Goal: Transaction & Acquisition: Book appointment/travel/reservation

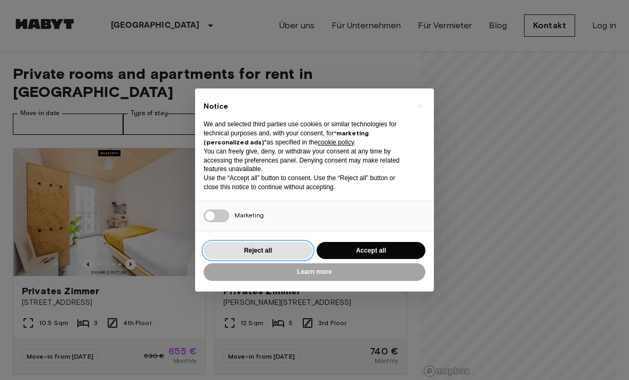
click at [242, 244] on button "Reject all" at bounding box center [258, 251] width 109 height 18
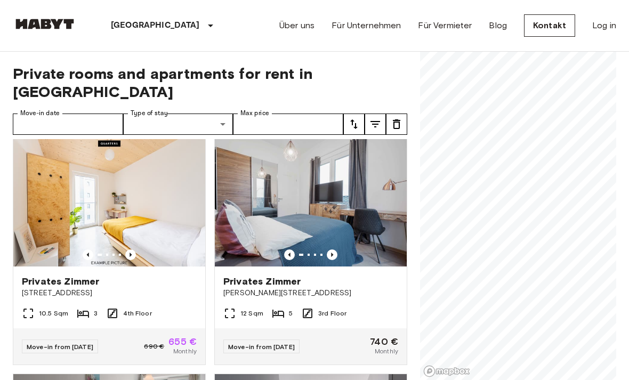
scroll to position [13, 0]
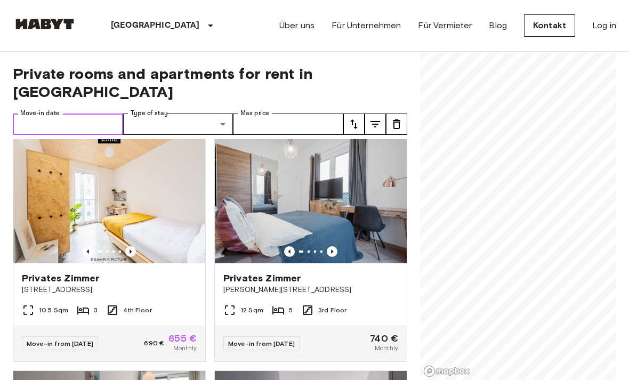
click at [50, 114] on input "Move-in date" at bounding box center [68, 124] width 110 height 21
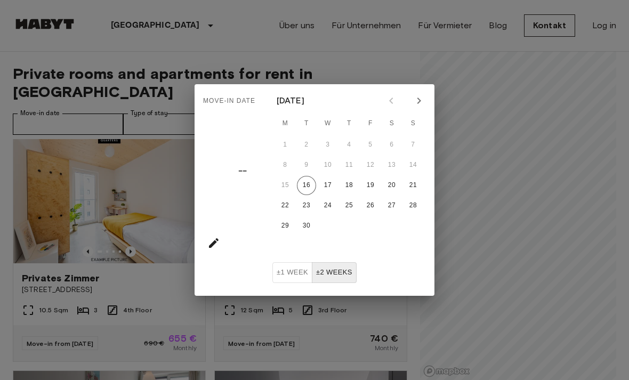
click at [39, 78] on div "Move-in date –– [DATE] M T W T F S S 1 2 3 4 5 6 7 8 9 10 11 12 13 14 15 16 17 …" at bounding box center [314, 190] width 629 height 380
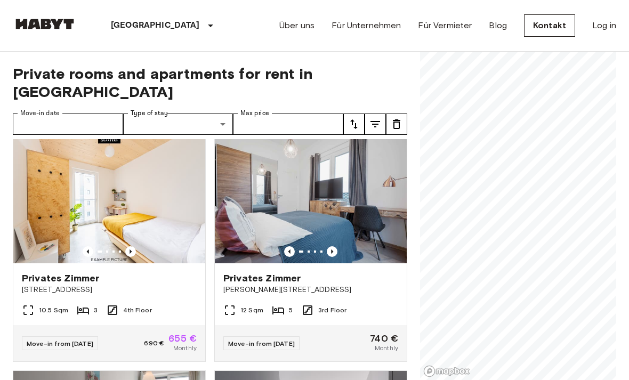
click at [58, 109] on label "Move-in date" at bounding box center [39, 113] width 39 height 9
click at [58, 114] on input "Move-in date" at bounding box center [68, 124] width 110 height 21
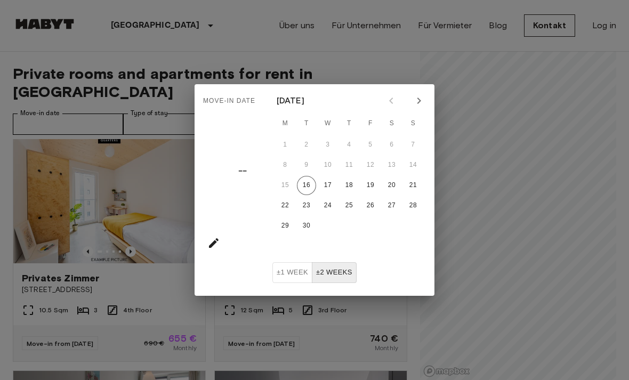
click at [420, 108] on button "Next month" at bounding box center [419, 101] width 18 height 18
click at [416, 104] on icon "Next month" at bounding box center [419, 100] width 13 height 13
click at [415, 103] on icon "Next month" at bounding box center [419, 100] width 13 height 13
click at [417, 105] on icon "Next month" at bounding box center [419, 100] width 13 height 13
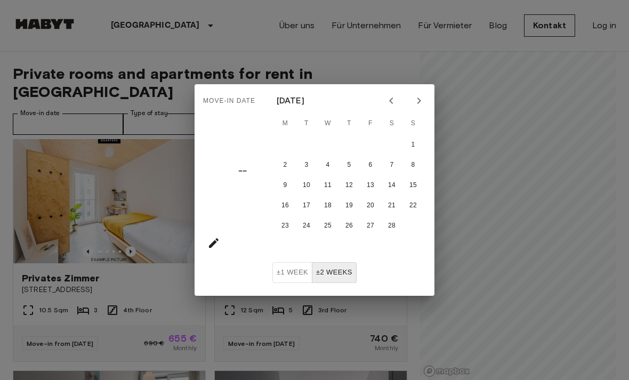
click at [417, 105] on icon "Next month" at bounding box center [419, 100] width 13 height 13
click at [417, 102] on icon "Next month" at bounding box center [419, 100] width 13 height 13
click at [418, 102] on icon "Next month" at bounding box center [419, 100] width 13 height 13
click at [417, 101] on icon "Next month" at bounding box center [419, 100] width 13 height 13
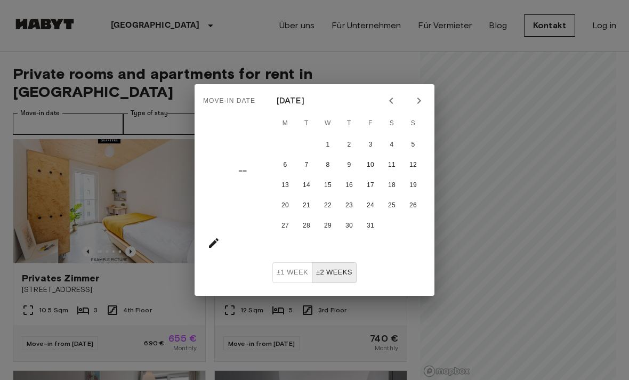
click at [418, 101] on icon "Next month" at bounding box center [419, 100] width 13 height 13
click at [418, 99] on icon "Next month" at bounding box center [419, 101] width 4 height 6
click at [419, 99] on icon "Next month" at bounding box center [419, 101] width 4 height 6
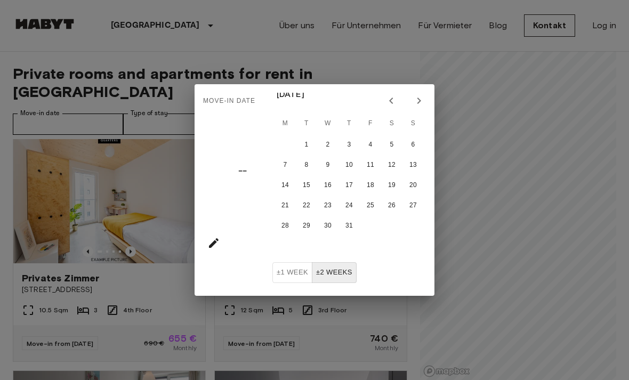
click at [419, 99] on icon "Next month" at bounding box center [419, 101] width 4 height 6
click at [418, 101] on icon "Next month" at bounding box center [419, 100] width 13 height 13
click at [419, 99] on icon "Next month" at bounding box center [419, 101] width 4 height 6
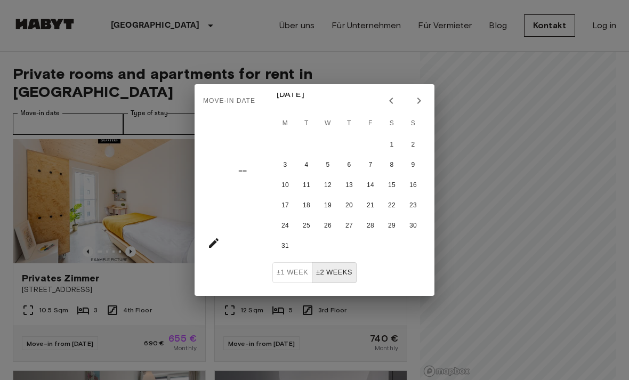
click at [419, 97] on icon "Next month" at bounding box center [419, 100] width 13 height 13
click at [422, 102] on icon "Next month" at bounding box center [419, 100] width 13 height 13
click at [422, 101] on icon "Next month" at bounding box center [419, 100] width 13 height 13
click at [392, 104] on icon "Previous month" at bounding box center [391, 100] width 13 height 13
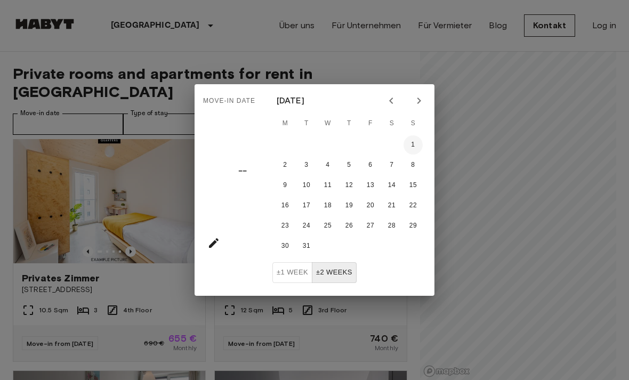
click at [417, 145] on button "1" at bounding box center [413, 144] width 19 height 19
type input "**********"
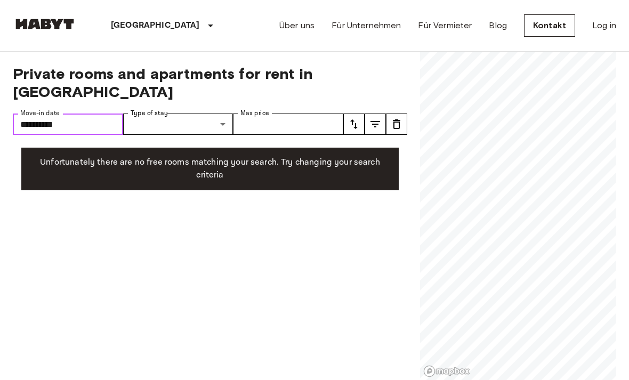
click at [89, 114] on input "**********" at bounding box center [68, 124] width 110 height 21
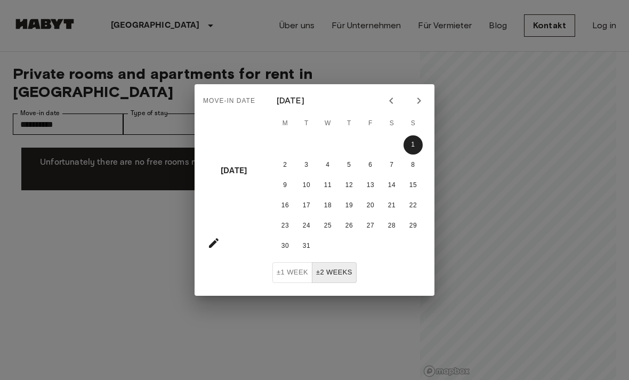
click at [327, 270] on button "±2 weeks" at bounding box center [334, 272] width 45 height 21
click at [116, 226] on div "Move-in date Sun, Aug [DATE] M T W T F S S 1 2 3 4 5 6 7 8 9 10 11 12 13 14 15 …" at bounding box center [314, 190] width 629 height 380
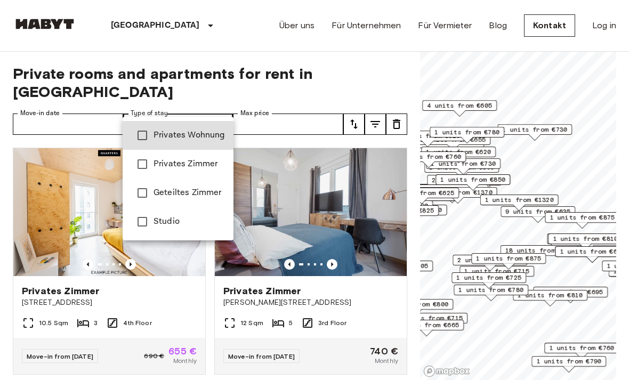
type input "**********"
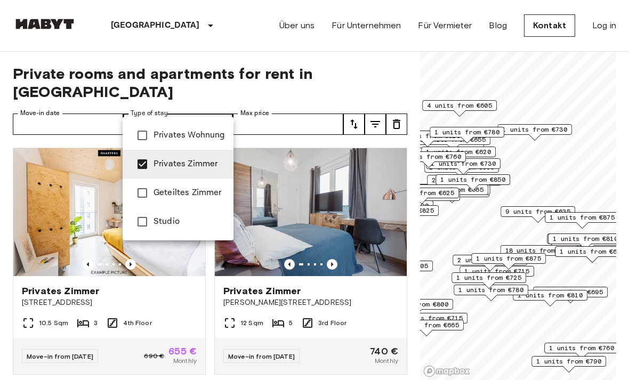
click at [186, 34] on div at bounding box center [314, 190] width 629 height 380
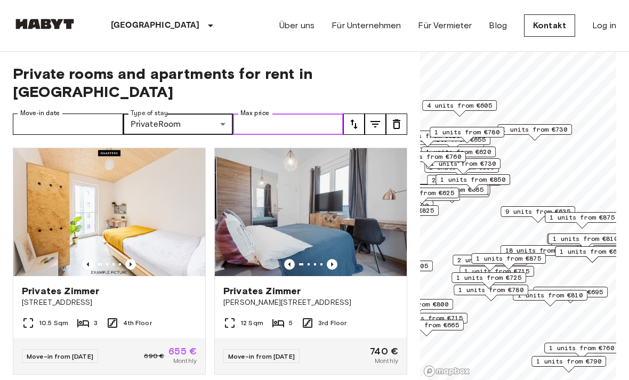
click at [258, 114] on input "Max price" at bounding box center [288, 124] width 110 height 21
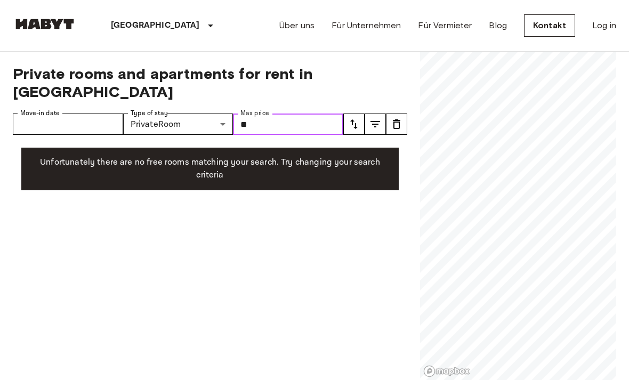
type input "*"
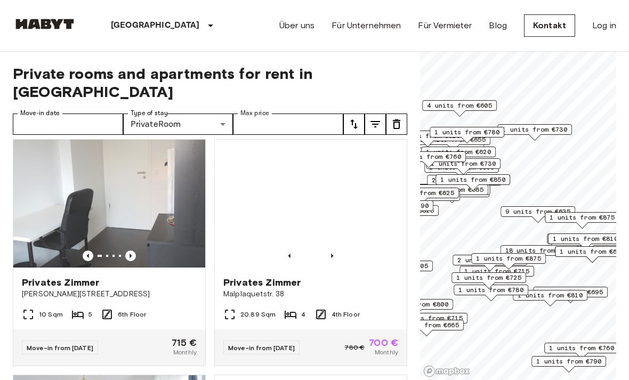
scroll to position [1425, 0]
